Goal: Transaction & Acquisition: Book appointment/travel/reservation

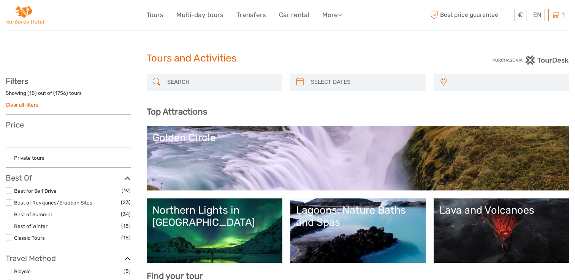
select select
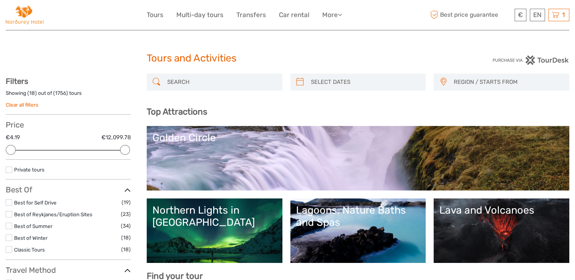
click at [280, 159] on link "Golden Circle" at bounding box center [357, 158] width 411 height 53
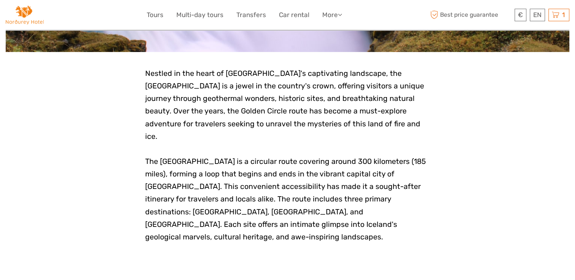
scroll to position [152, 0]
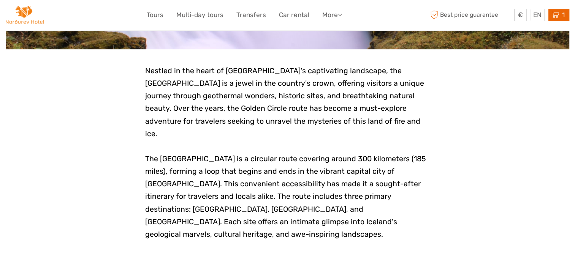
click at [559, 16] on icon at bounding box center [556, 14] width 8 height 9
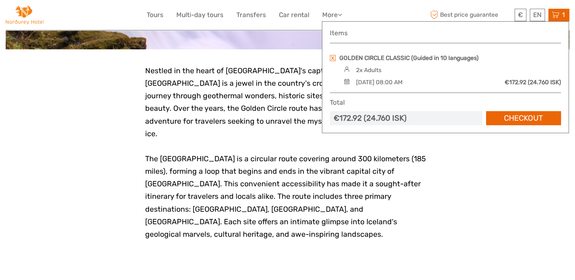
click at [334, 57] on link at bounding box center [333, 58] width 6 height 6
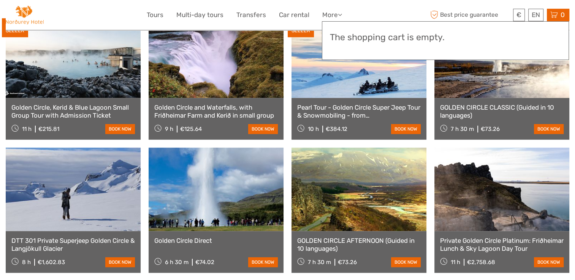
scroll to position [426, 0]
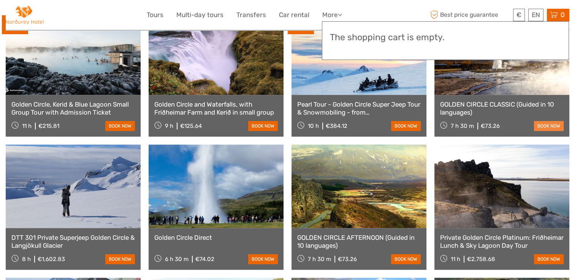
click at [542, 121] on link "book now" at bounding box center [549, 126] width 30 height 10
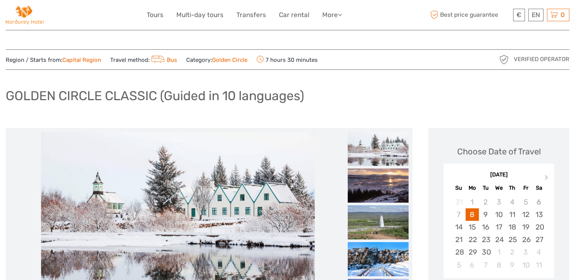
scroll to position [15, 0]
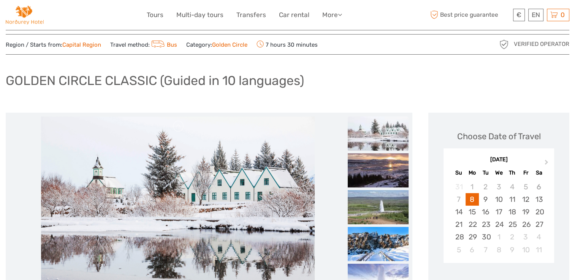
drag, startPoint x: 0, startPoint y: 0, endPoint x: 542, endPoint y: 112, distance: 553.6
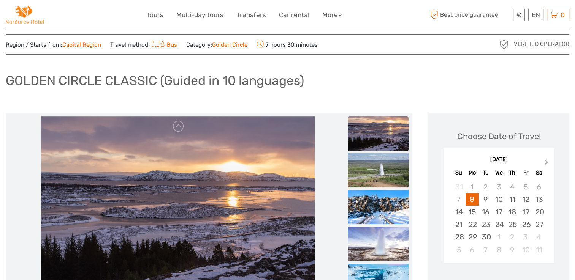
click at [546, 161] on span "Next Month" at bounding box center [546, 163] width 0 height 11
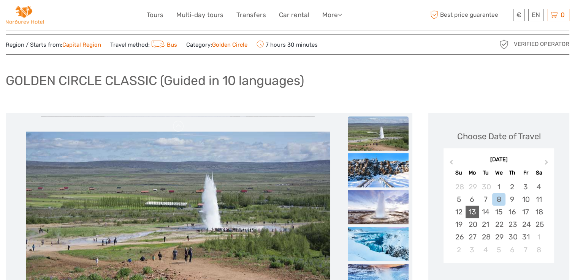
click at [473, 209] on div "13" at bounding box center [471, 212] width 13 height 13
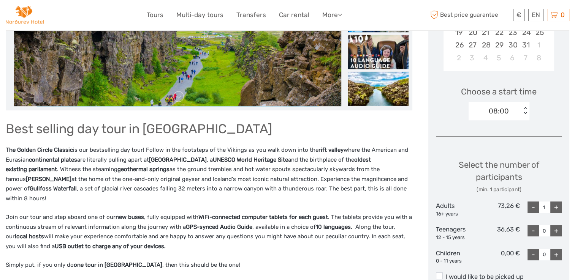
scroll to position [213, 0]
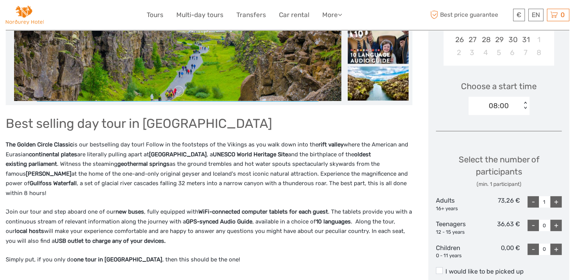
click at [558, 201] on div "+" at bounding box center [555, 201] width 11 height 11
type input "2"
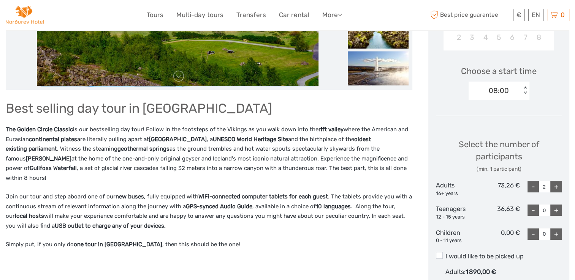
scroll to position [289, 0]
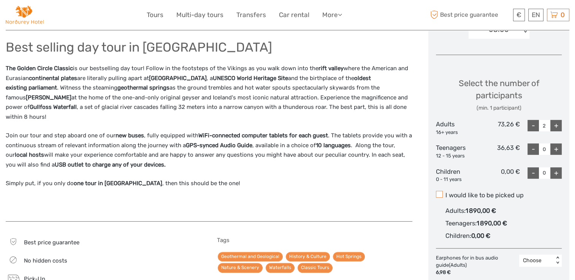
click at [440, 195] on span at bounding box center [439, 194] width 7 height 7
click at [445, 193] on input "I would like to be picked up" at bounding box center [445, 193] width 0 height 0
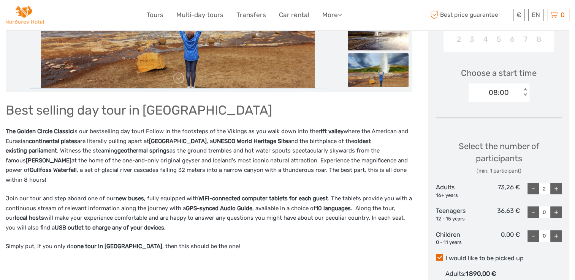
scroll to position [228, 0]
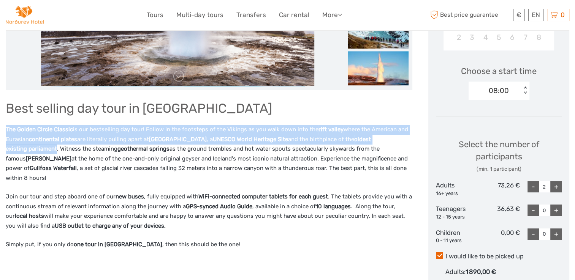
drag, startPoint x: 5, startPoint y: 128, endPoint x: 56, endPoint y: 148, distance: 55.0
copy p "The Golden Circle Classic is our bestselling day tour! Follow in the footsteps …"
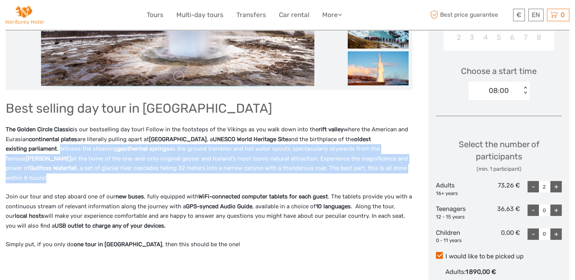
drag, startPoint x: 60, startPoint y: 147, endPoint x: 62, endPoint y: 178, distance: 31.2
click at [62, 178] on p "The Golden Circle Classic is our bestselling day tour! Follow in the footsteps …" at bounding box center [209, 154] width 407 height 58
copy p "Witness the steaming geothermal springs as the ground trembles and hot water sp…"
click at [71, 182] on p "The Golden Circle Classic is our bestselling day tour! Follow in the footsteps …" at bounding box center [209, 154] width 407 height 58
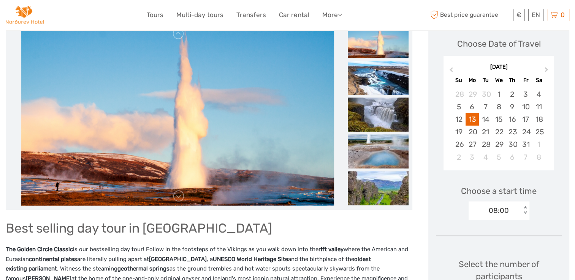
scroll to position [106, 0]
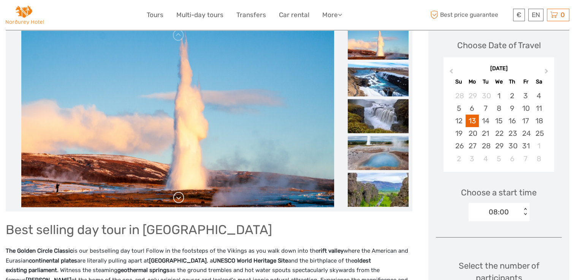
click at [181, 200] on link at bounding box center [178, 198] width 12 height 12
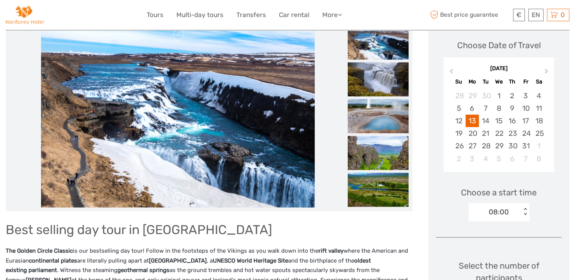
click at [181, 200] on link at bounding box center [178, 198] width 12 height 12
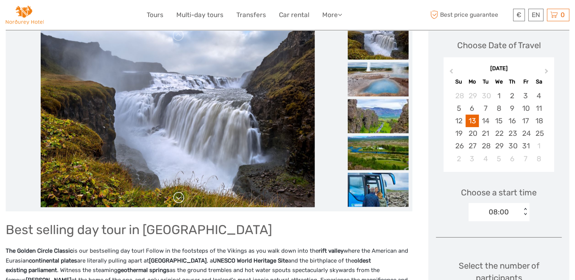
click at [181, 200] on link at bounding box center [178, 198] width 12 height 12
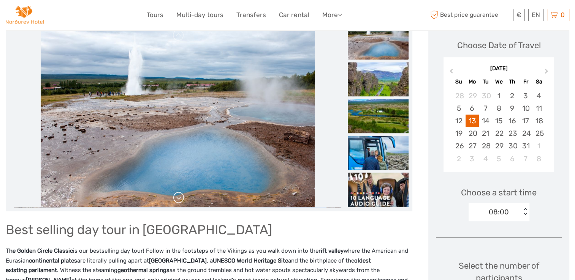
click at [181, 200] on link at bounding box center [178, 198] width 12 height 12
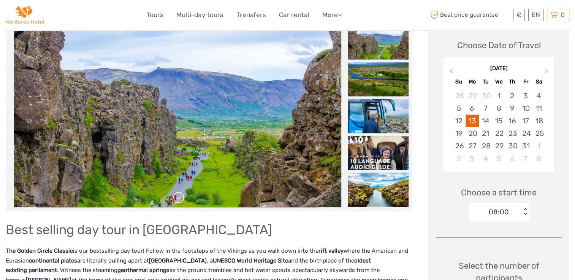
click at [181, 200] on link at bounding box center [178, 198] width 12 height 12
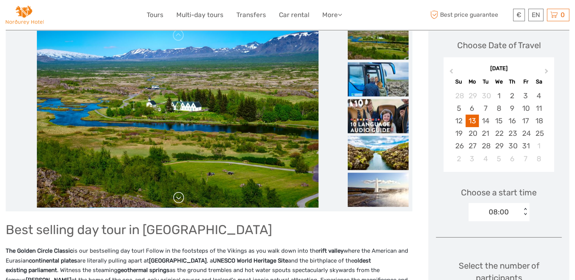
click at [181, 200] on link at bounding box center [178, 198] width 12 height 12
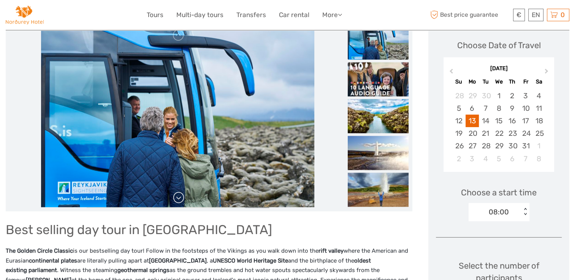
click at [181, 200] on link at bounding box center [178, 198] width 12 height 12
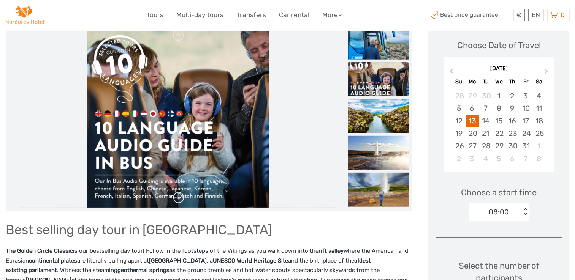
click at [181, 200] on link at bounding box center [178, 198] width 12 height 12
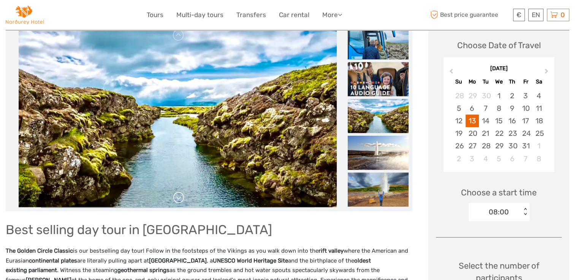
click at [181, 200] on link at bounding box center [178, 198] width 12 height 12
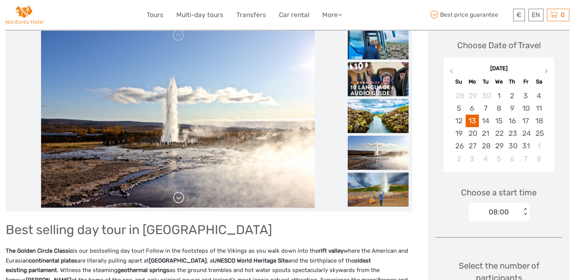
click at [181, 200] on link at bounding box center [178, 198] width 12 height 12
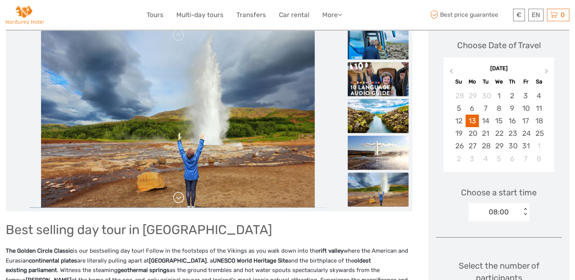
click at [181, 200] on link at bounding box center [178, 198] width 12 height 12
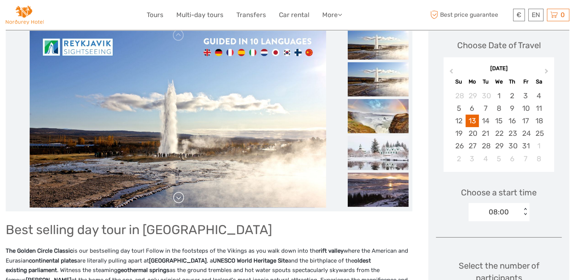
click at [181, 200] on link at bounding box center [178, 198] width 12 height 12
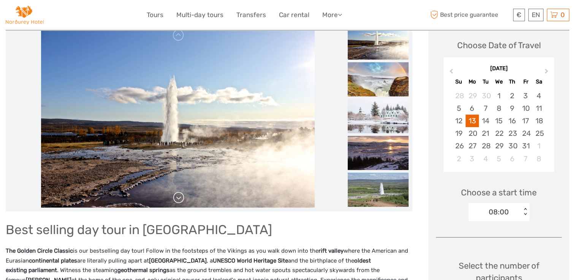
click at [181, 200] on link at bounding box center [178, 198] width 12 height 12
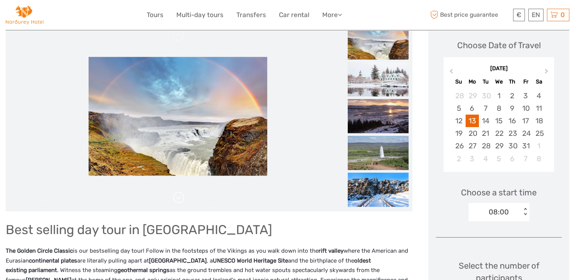
click at [181, 200] on link at bounding box center [178, 198] width 12 height 12
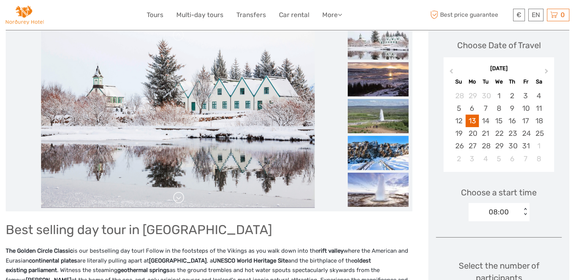
click at [181, 200] on link at bounding box center [178, 198] width 12 height 12
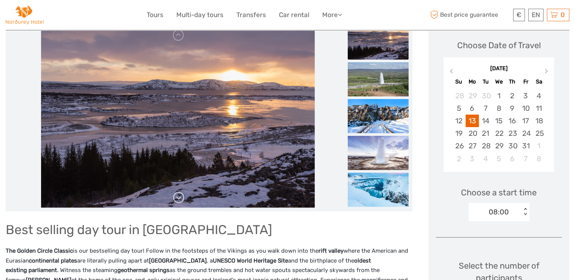
click at [181, 200] on link at bounding box center [178, 198] width 12 height 12
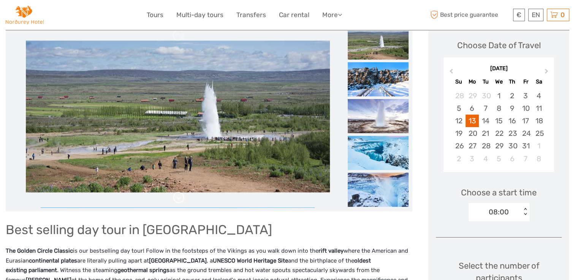
click at [181, 200] on link at bounding box center [178, 198] width 12 height 12
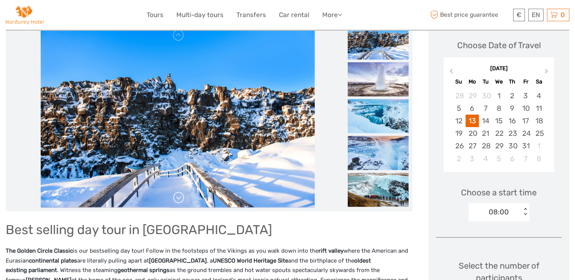
click at [181, 200] on link at bounding box center [178, 198] width 12 height 12
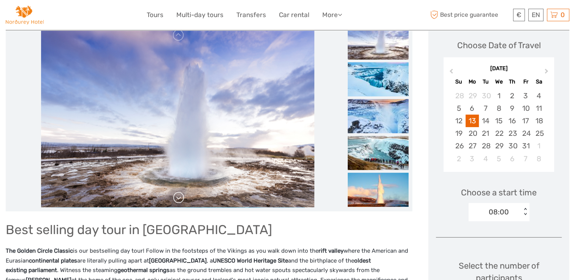
click at [181, 200] on link at bounding box center [178, 198] width 12 height 12
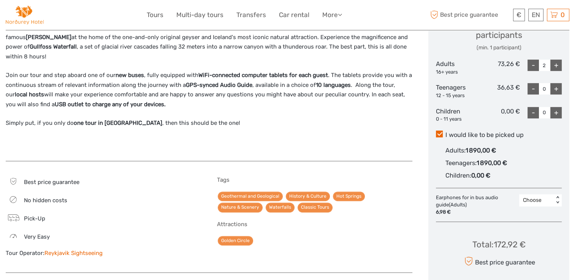
scroll to position [370, 0]
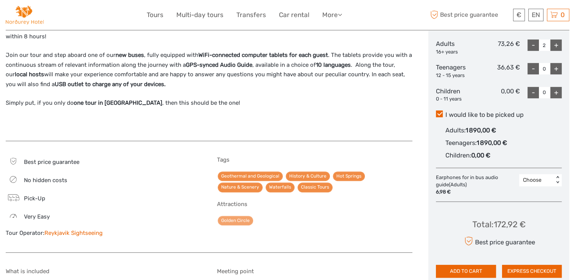
click at [236, 218] on link "Golden Circle" at bounding box center [235, 220] width 35 height 9
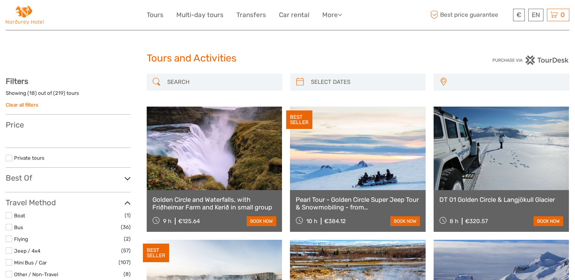
select select
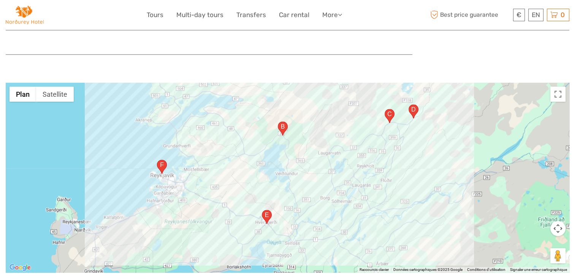
scroll to position [790, 0]
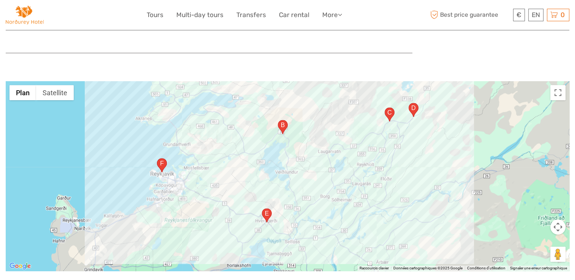
click at [285, 124] on img "36, 806, Islande" at bounding box center [283, 127] width 10 height 14
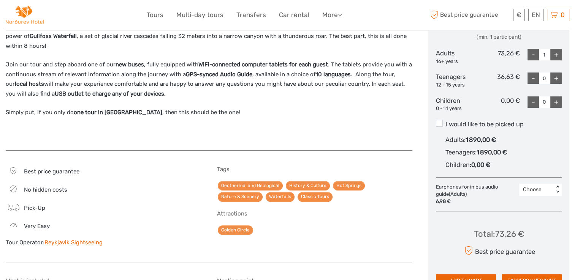
scroll to position [395, 0]
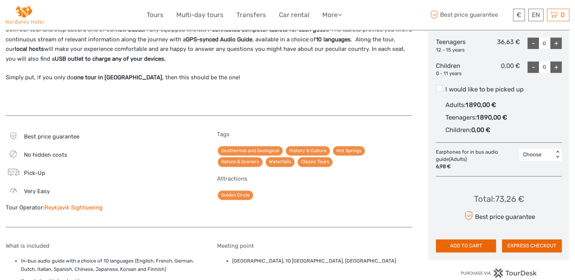
click at [61, 208] on link "Reykjavik Sightseeing" at bounding box center [73, 207] width 58 height 7
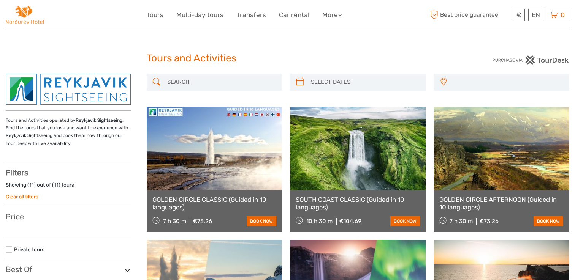
select select
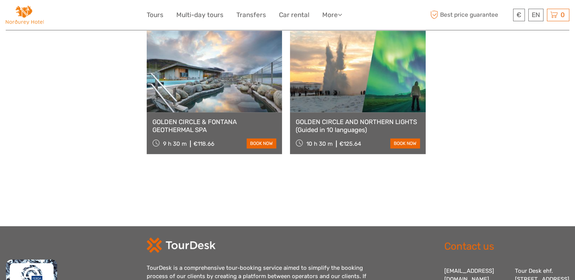
scroll to position [593, 0]
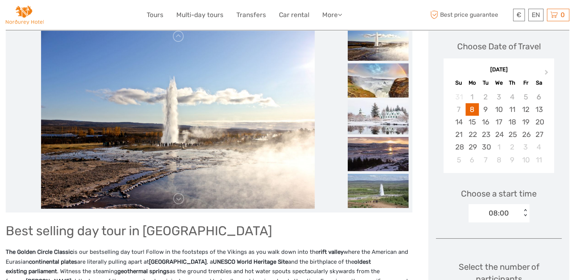
scroll to position [137, 0]
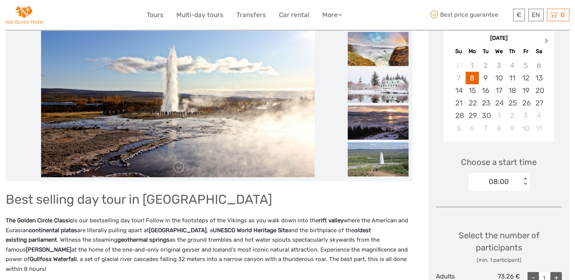
click at [546, 40] on span "Next Month" at bounding box center [546, 42] width 0 height 11
click at [473, 87] on div "13" at bounding box center [471, 90] width 13 height 13
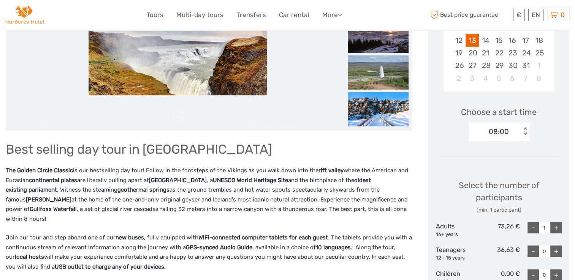
scroll to position [192, 0]
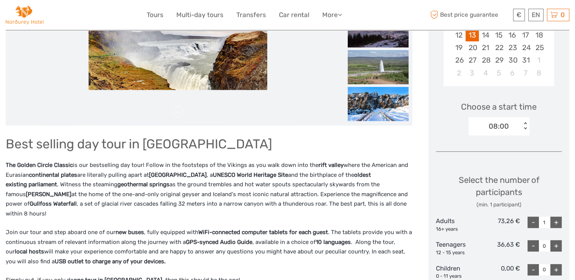
click at [556, 222] on div "+" at bounding box center [555, 222] width 11 height 11
type input "2"
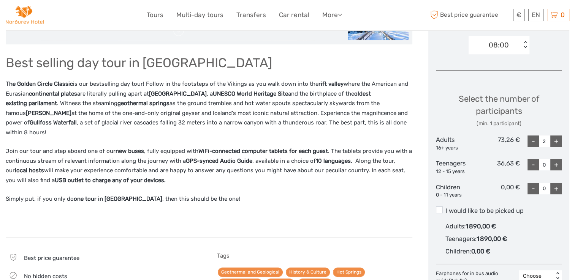
scroll to position [304, 0]
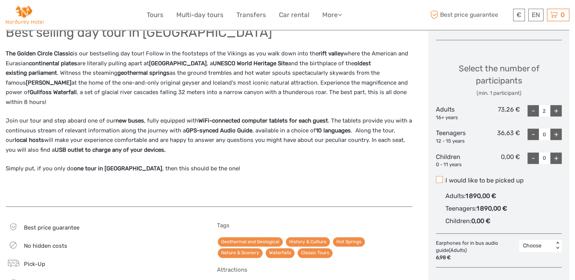
click at [440, 178] on span at bounding box center [439, 179] width 7 height 7
click at [445, 178] on input "I would like to be picked up" at bounding box center [445, 178] width 0 height 0
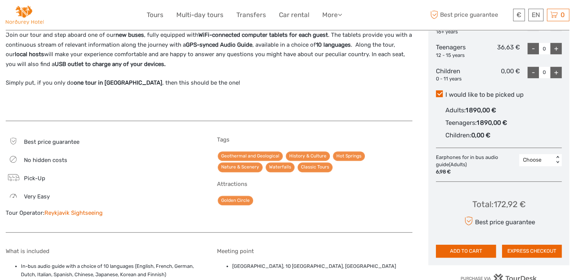
scroll to position [400, 0]
